Goal: Check status: Check status

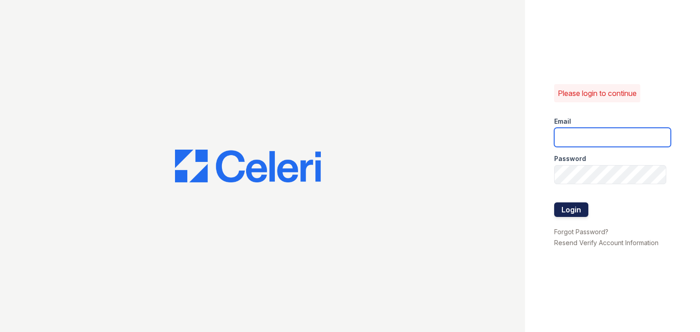
type input "Thornbury.am@cafmanagement.com"
click at [580, 212] on button "Login" at bounding box center [571, 210] width 34 height 15
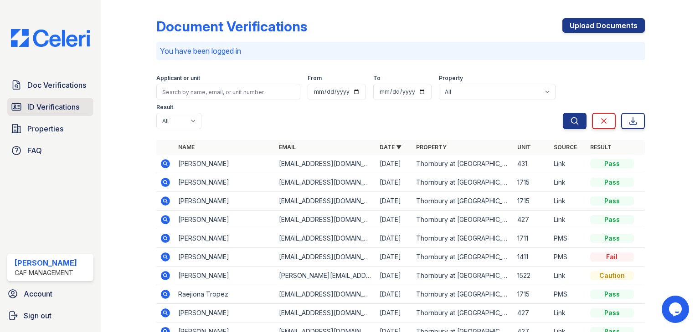
click at [56, 106] on span "ID Verifications" at bounding box center [53, 107] width 52 height 11
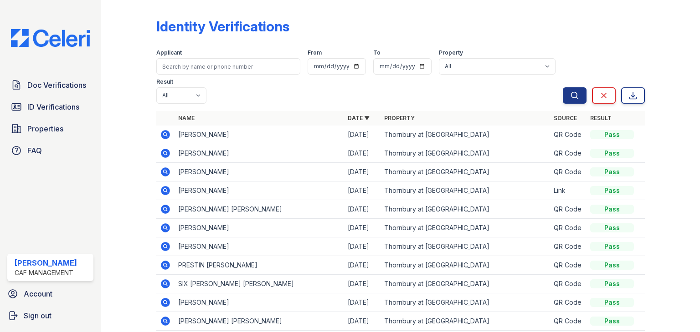
click at [165, 192] on icon at bounding box center [165, 190] width 9 height 9
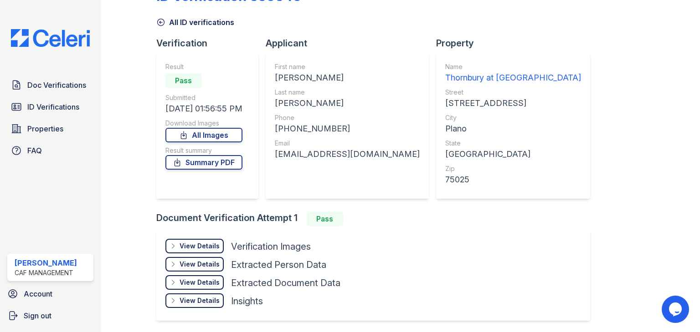
scroll to position [61, 0]
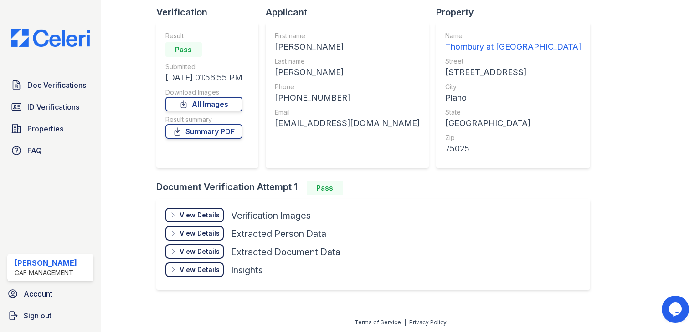
click at [193, 230] on div "View Details" at bounding box center [199, 233] width 40 height 9
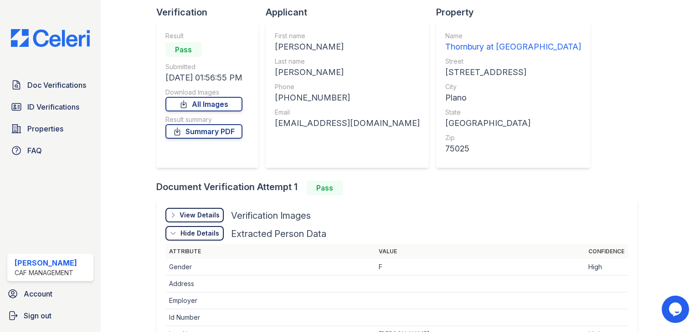
scroll to position [107, 0]
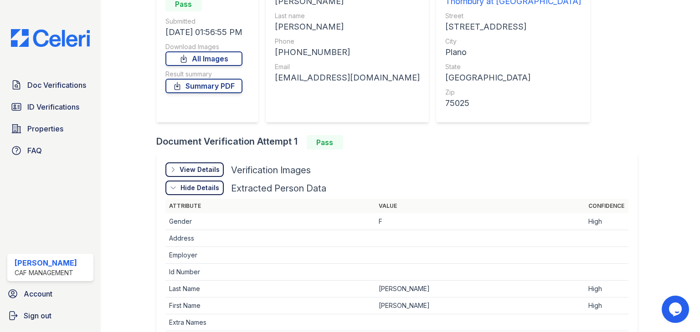
click at [204, 168] on div "View Details" at bounding box center [199, 169] width 40 height 9
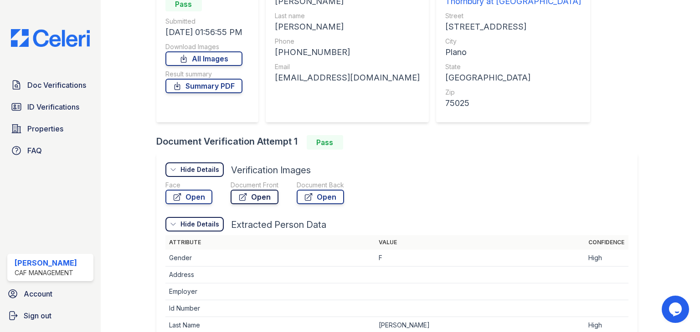
click at [253, 197] on link "Open" at bounding box center [254, 197] width 48 height 15
click at [183, 199] on link "Open" at bounding box center [188, 197] width 47 height 15
